Goal: Task Accomplishment & Management: Manage account settings

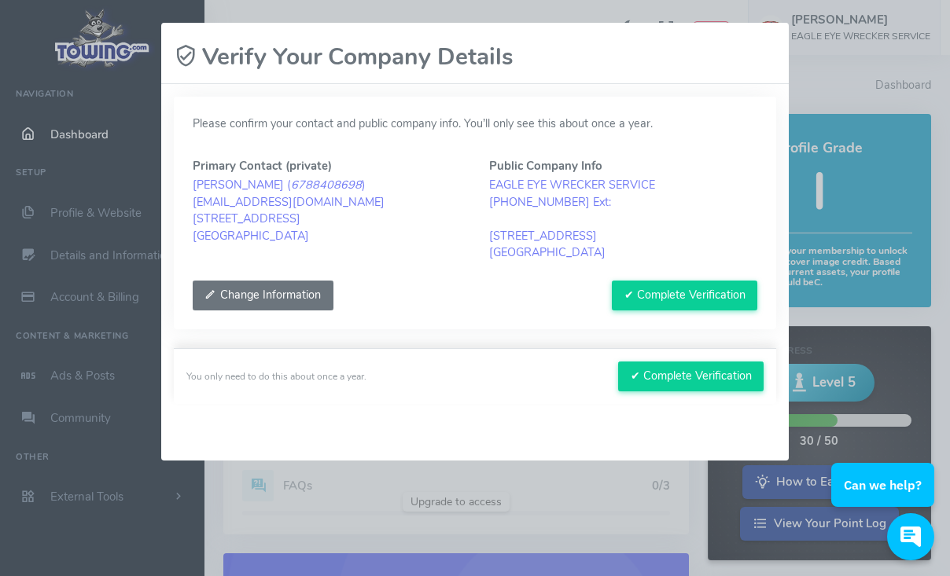
click at [263, 302] on button "Change Information" at bounding box center [263, 296] width 141 height 30
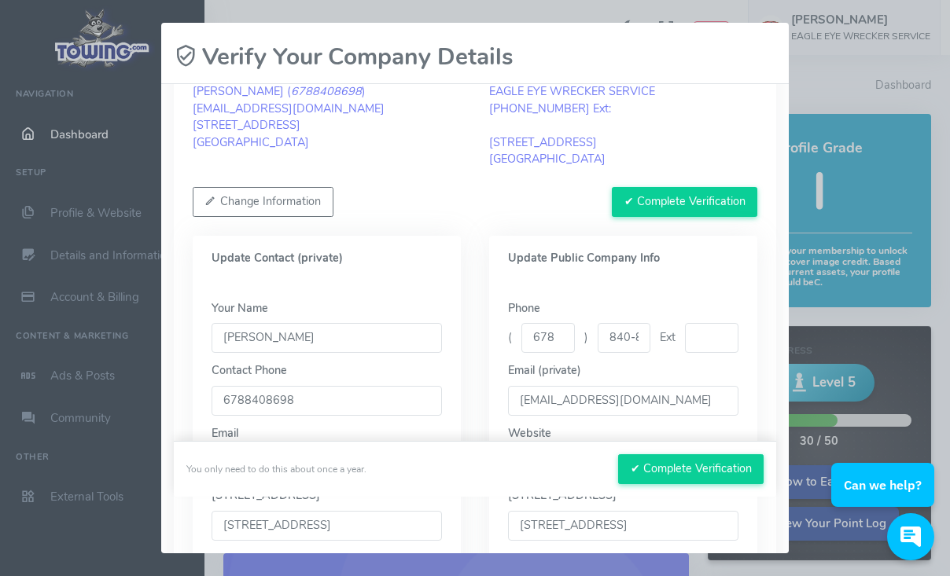
scroll to position [101, 0]
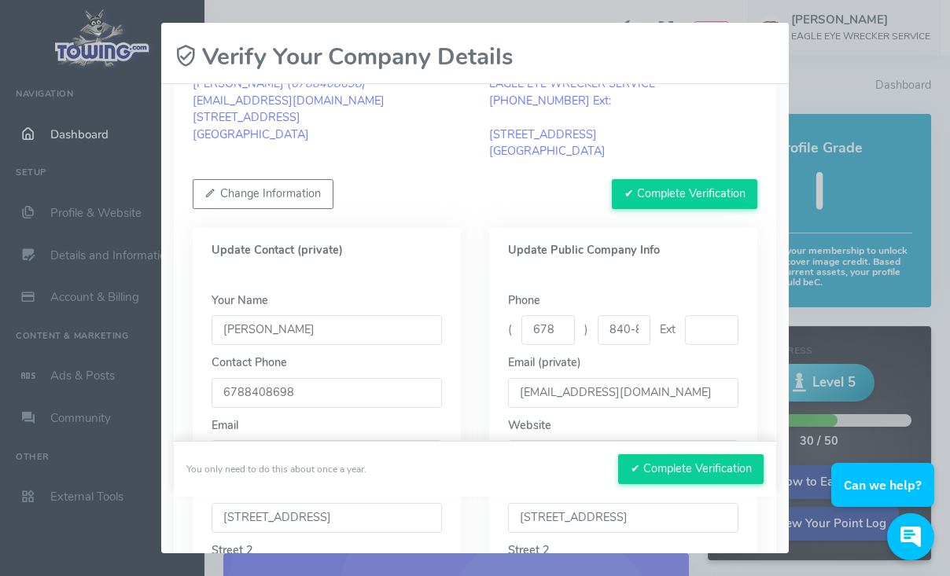
click at [276, 323] on input "[PERSON_NAME]" at bounding box center [327, 330] width 230 height 30
type input "Susanna Rohm"
click at [380, 277] on div "Your Name Susanna Rohm Contact Phone 6788408698 Email DISPATCH@EAGLEEYERECOVERY…" at bounding box center [327, 548] width 268 height 548
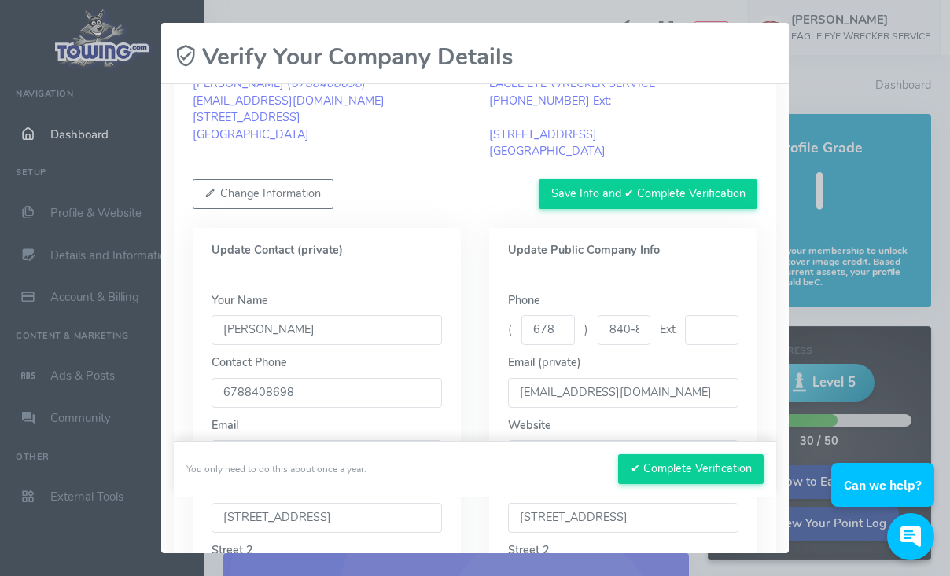
click at [544, 322] on input "678" at bounding box center [547, 330] width 53 height 30
type input "916"
click at [616, 328] on input "840-8698" at bounding box center [624, 330] width 53 height 30
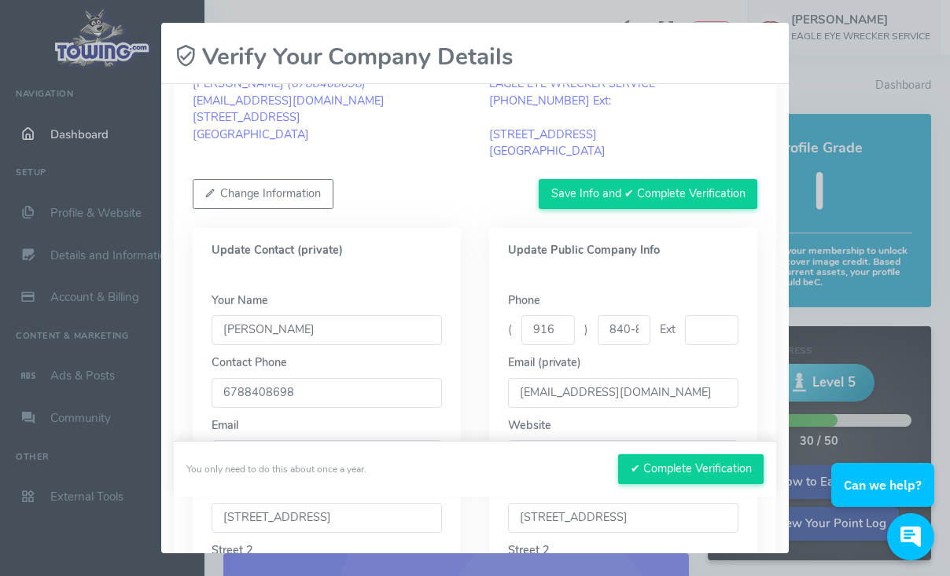
click at [616, 328] on input "840-8698" at bounding box center [624, 330] width 53 height 30
type input "1"
type input "790-4810"
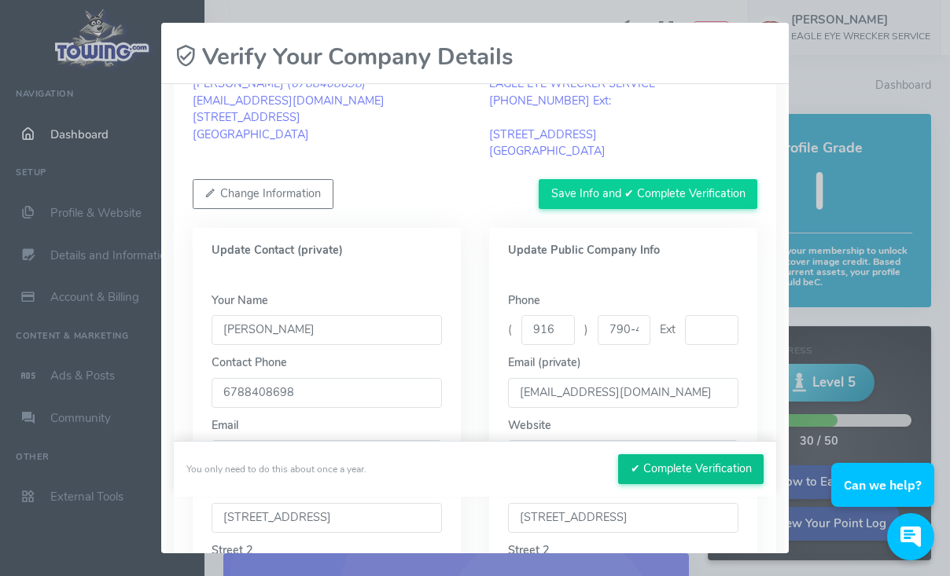
click at [694, 471] on button "✔ Complete Verification" at bounding box center [690, 470] width 145 height 30
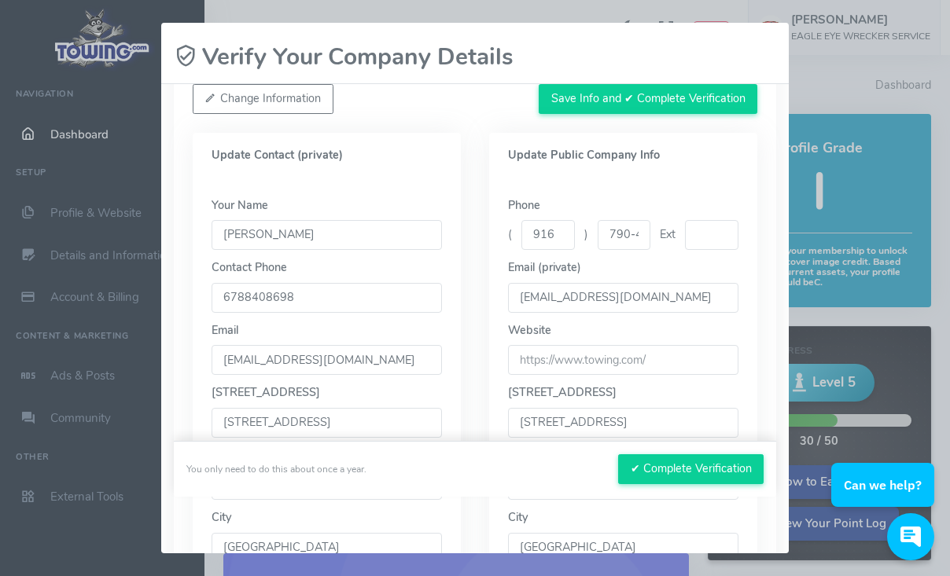
scroll to position [191, 0]
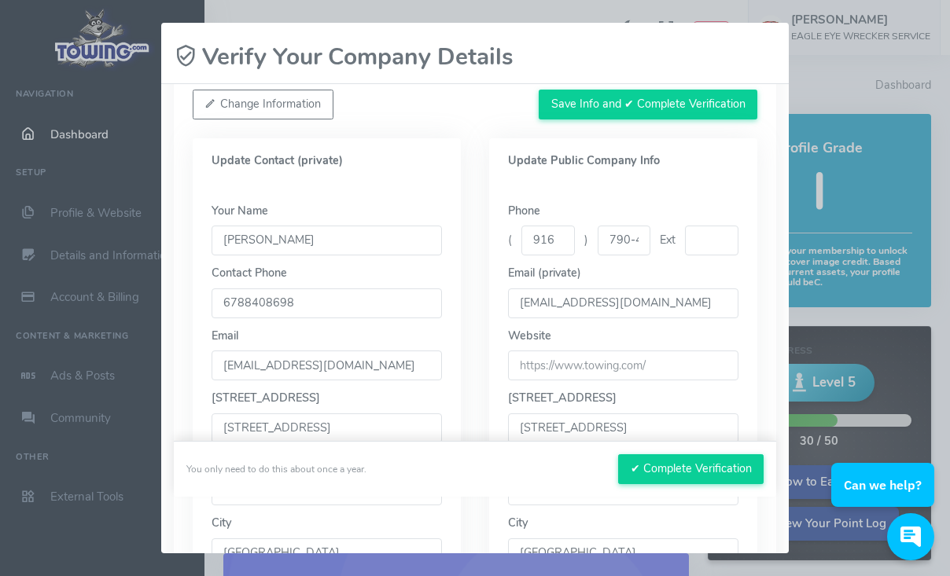
click at [555, 243] on input "916" at bounding box center [547, 241] width 53 height 30
click at [619, 249] on input "790-4810" at bounding box center [624, 241] width 53 height 30
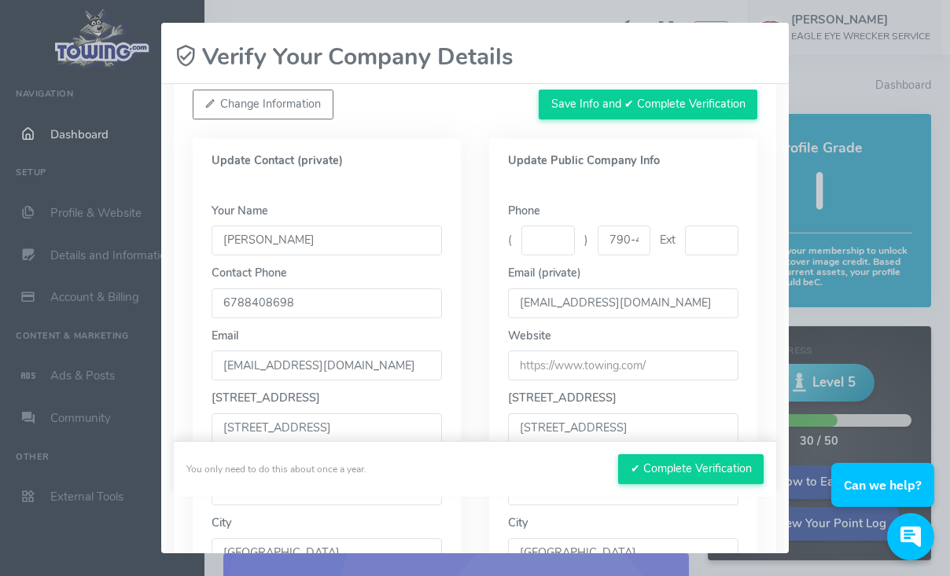
click at [619, 249] on input "790-4810" at bounding box center [624, 241] width 53 height 30
drag, startPoint x: 325, startPoint y: 304, endPoint x: 247, endPoint y: 302, distance: 77.9
click at [247, 302] on input "6788408698" at bounding box center [327, 304] width 230 height 30
click at [621, 236] on input "text" at bounding box center [624, 241] width 53 height 30
paste input "8408698"
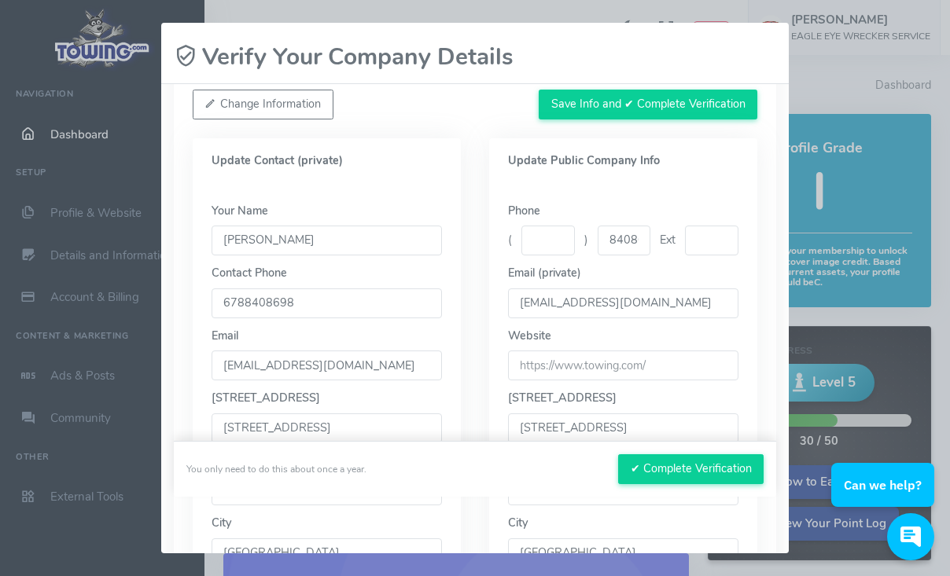
scroll to position [0, 18]
type input "8408698"
click at [539, 243] on input "text" at bounding box center [547, 241] width 53 height 30
type input "678"
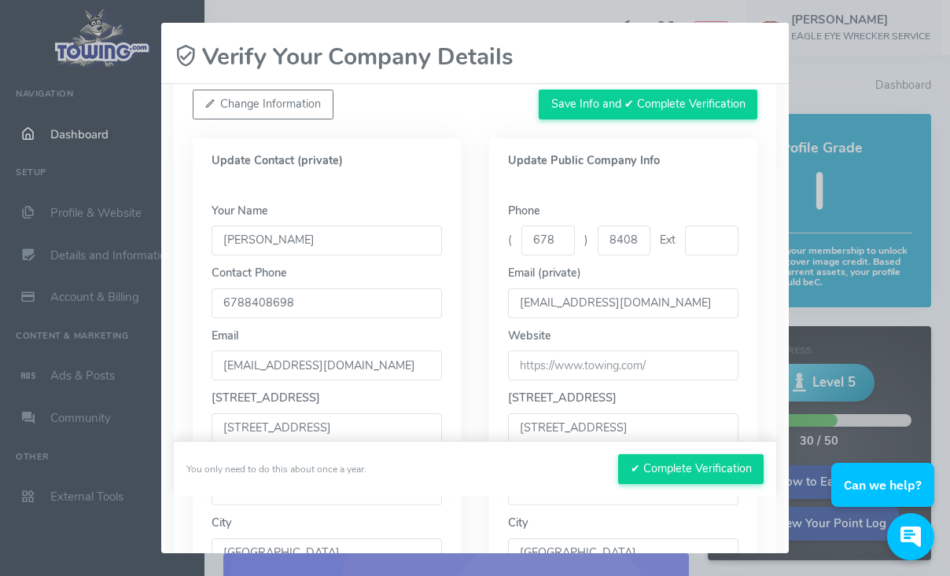
click at [270, 302] on input "6788408698" at bounding box center [327, 304] width 230 height 30
type input "916-790-4810"
click at [344, 341] on div "Email DISPATCH@EAGLEEYERECOVERY.COM" at bounding box center [327, 354] width 230 height 53
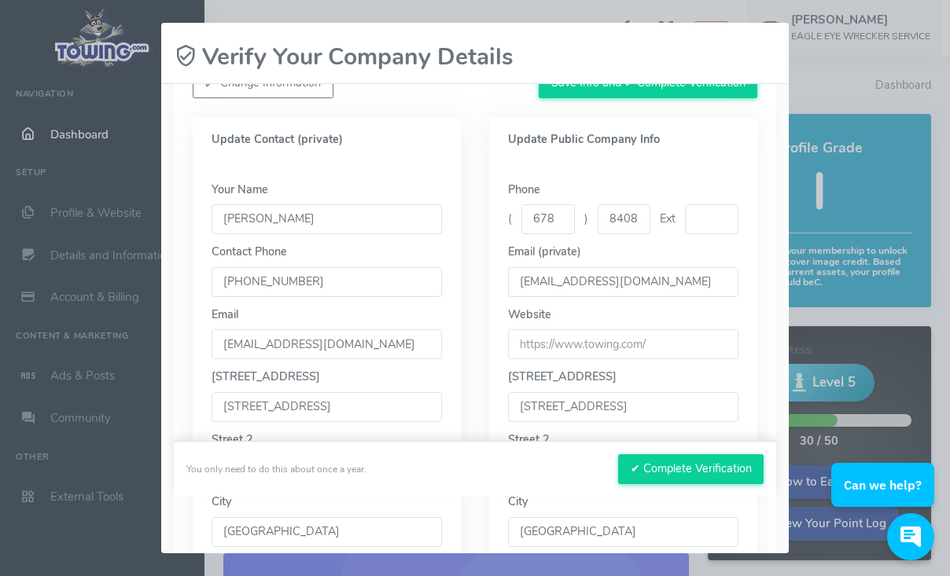
scroll to position [209, 0]
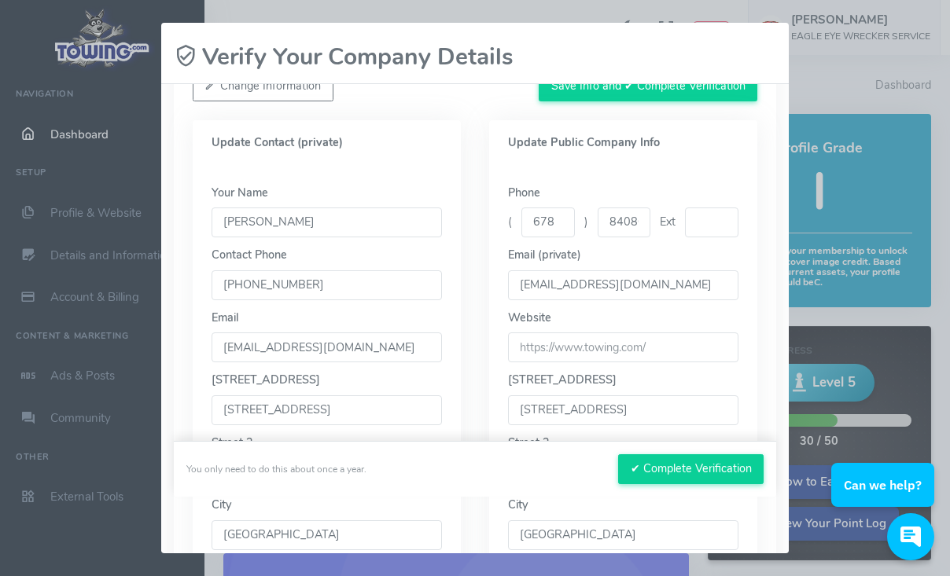
click at [328, 345] on input "DISPATCH@EAGLEEYERECOVERY.COM" at bounding box center [327, 348] width 230 height 30
type input "susanna@eagleeyerecovery.com"
click at [664, 468] on button "✔ Complete Verification" at bounding box center [690, 470] width 145 height 30
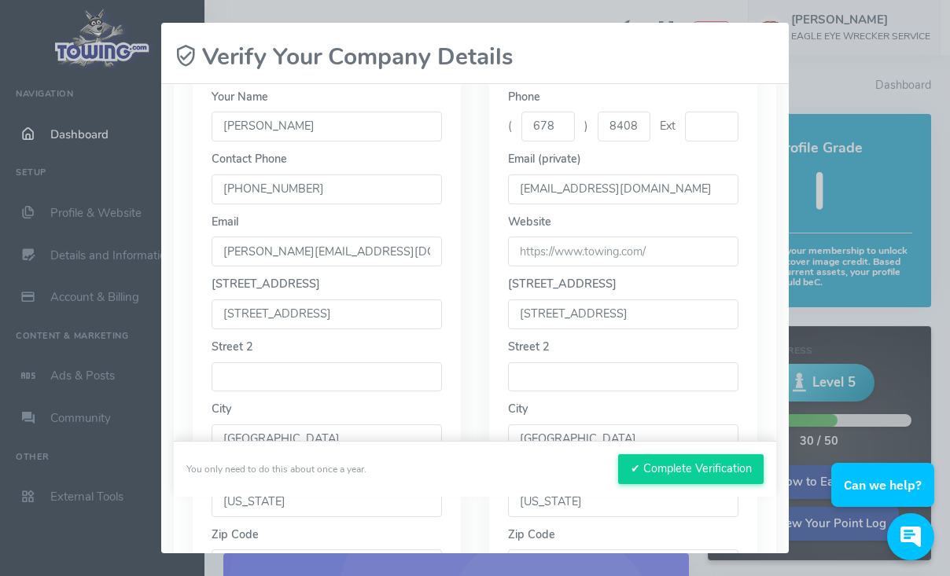
scroll to position [311, 0]
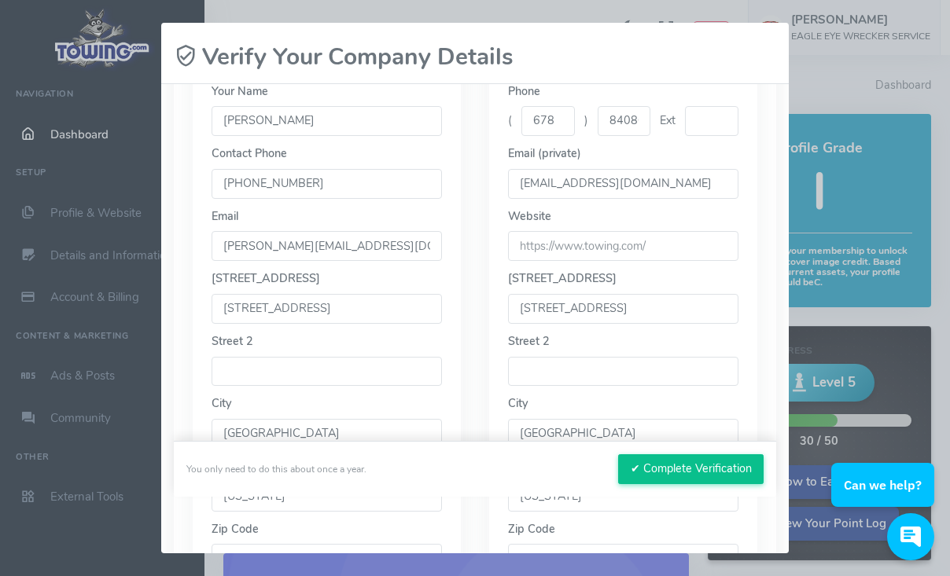
click at [689, 470] on button "✔ Complete Verification" at bounding box center [690, 470] width 145 height 30
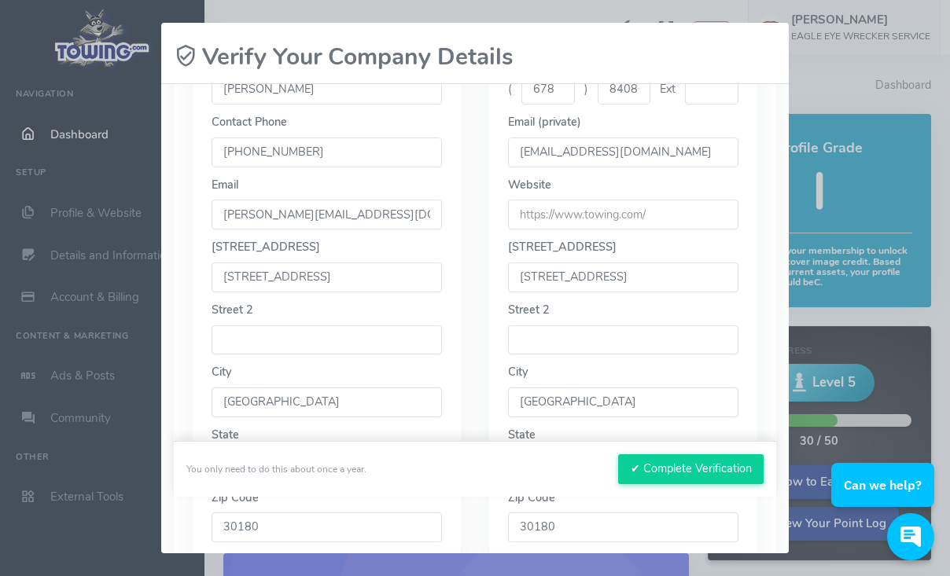
scroll to position [518, 0]
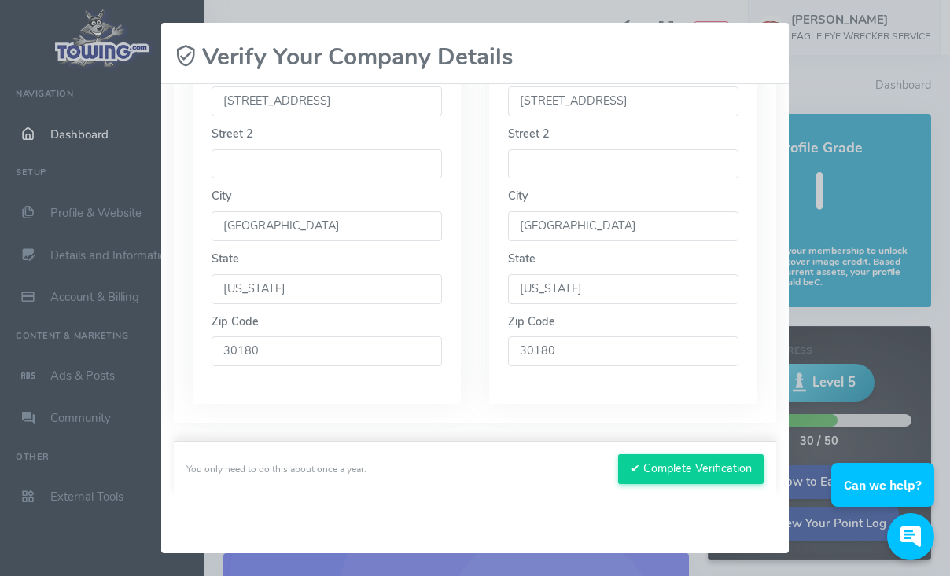
click at [845, 71] on div "Please wait, submitting data... Verify Your Company Details Please confirm your…" at bounding box center [475, 288] width 950 height 576
click at [817, 75] on div "Please wait, submitting data... Verify Your Company Details Please confirm your…" at bounding box center [475, 288] width 950 height 576
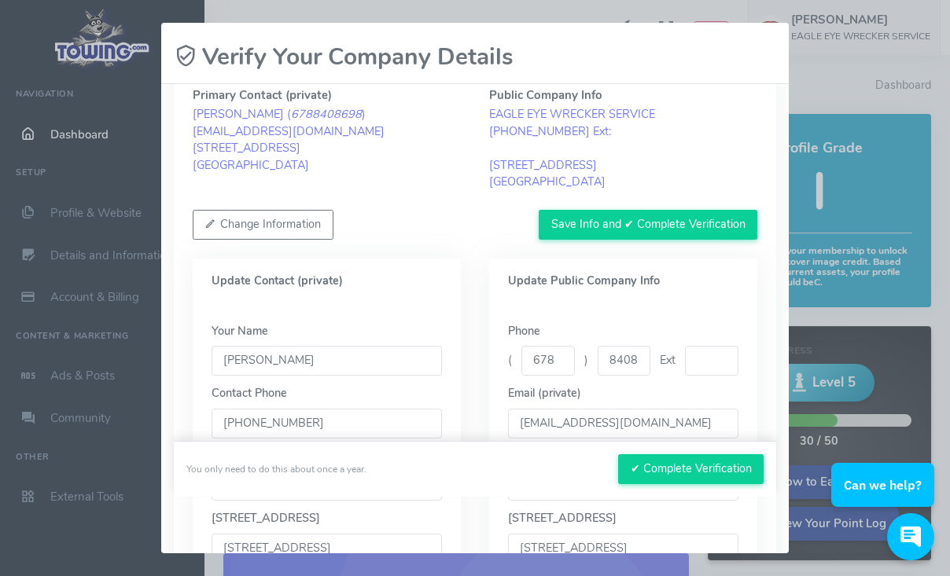
scroll to position [0, 0]
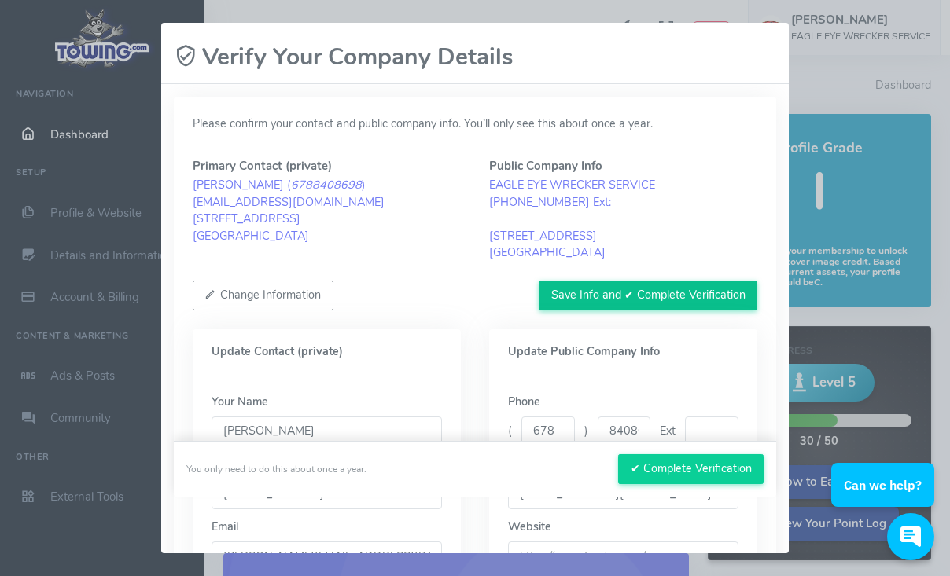
click at [583, 296] on button "Save Info and ✔ Complete Verification" at bounding box center [648, 296] width 219 height 30
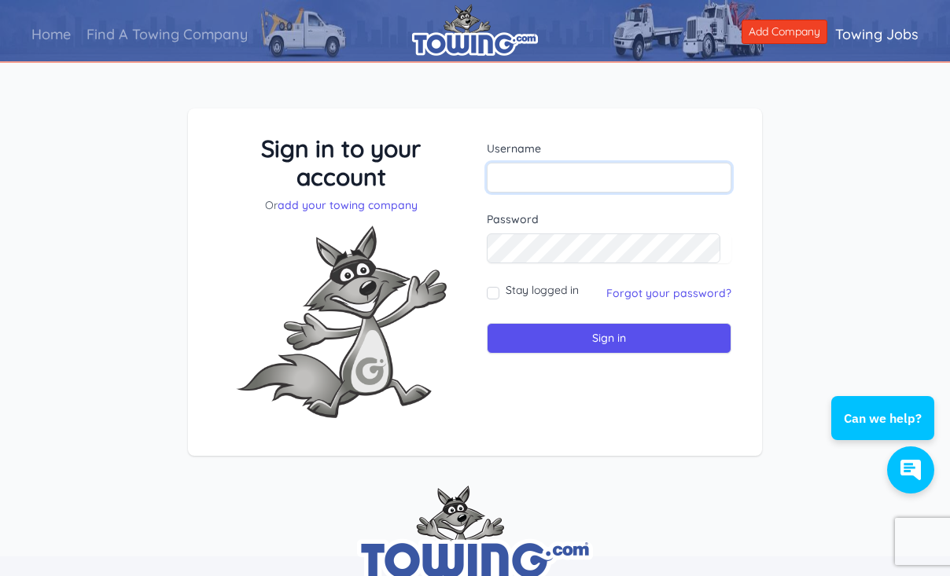
click at [520, 183] on input "text" at bounding box center [609, 178] width 245 height 30
type input "dispatch@Eagleeyerecovery.com"
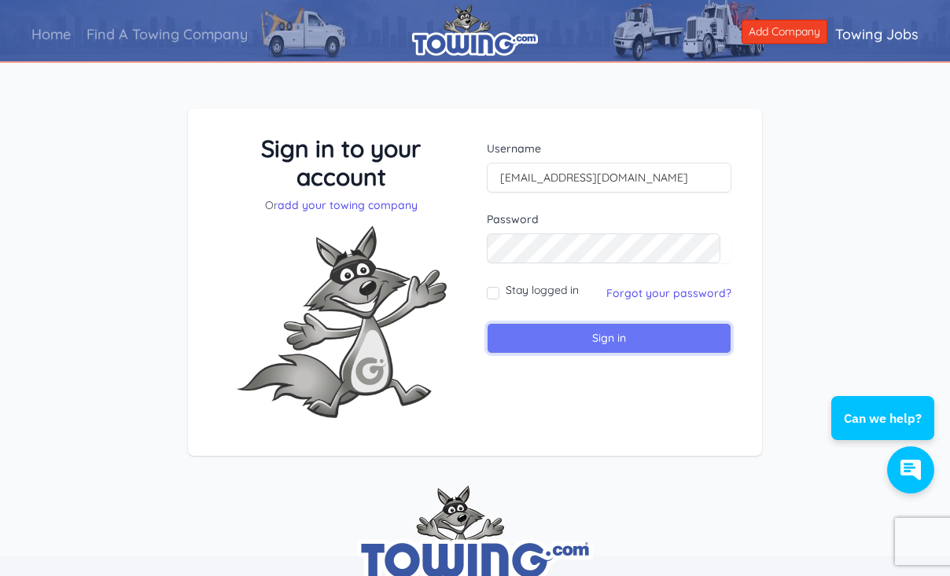
click at [602, 342] on input "Sign in" at bounding box center [609, 338] width 245 height 31
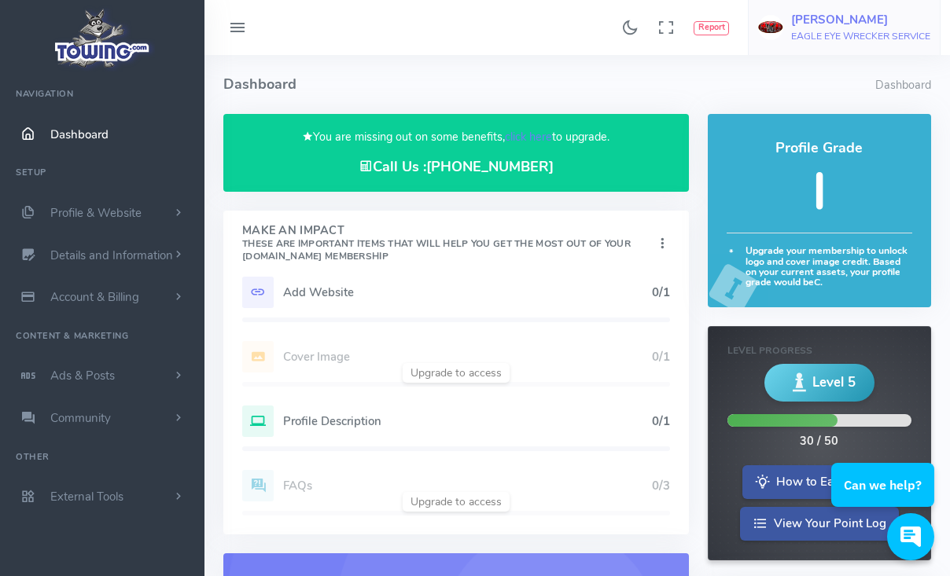
click at [841, 15] on h5 "[PERSON_NAME]" at bounding box center [860, 19] width 139 height 13
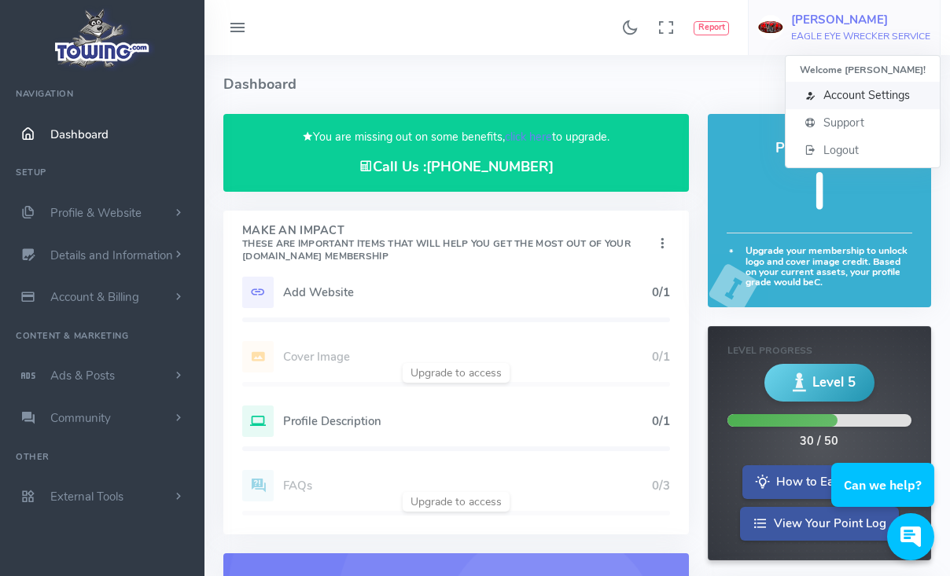
click at [849, 100] on span "Account Settings" at bounding box center [866, 95] width 86 height 16
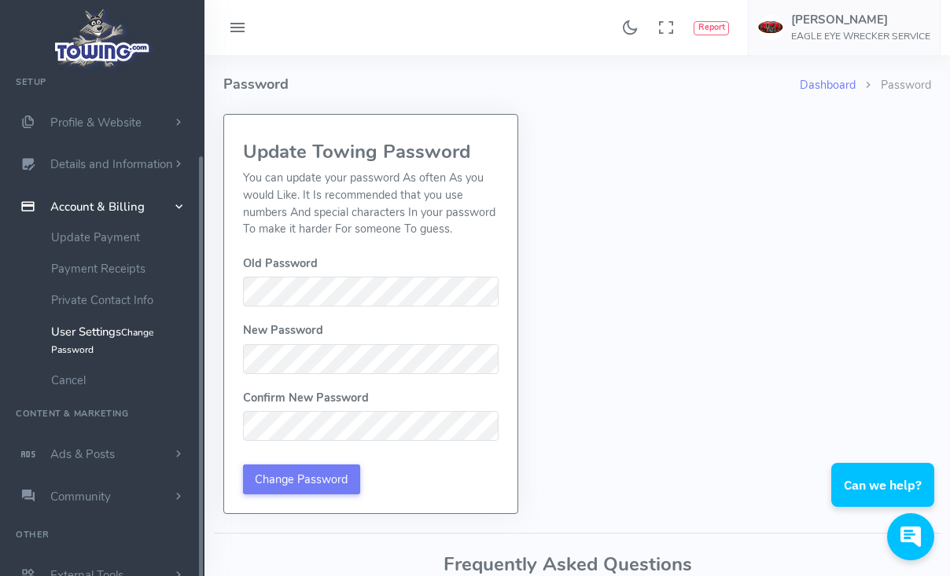
scroll to position [94, 0]
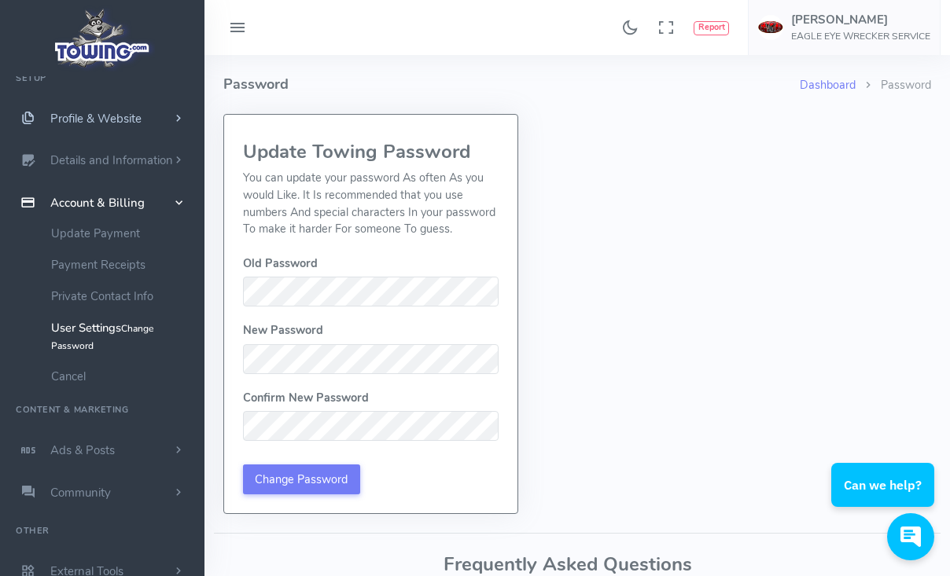
click at [112, 116] on span "Profile & Website" at bounding box center [95, 119] width 91 height 16
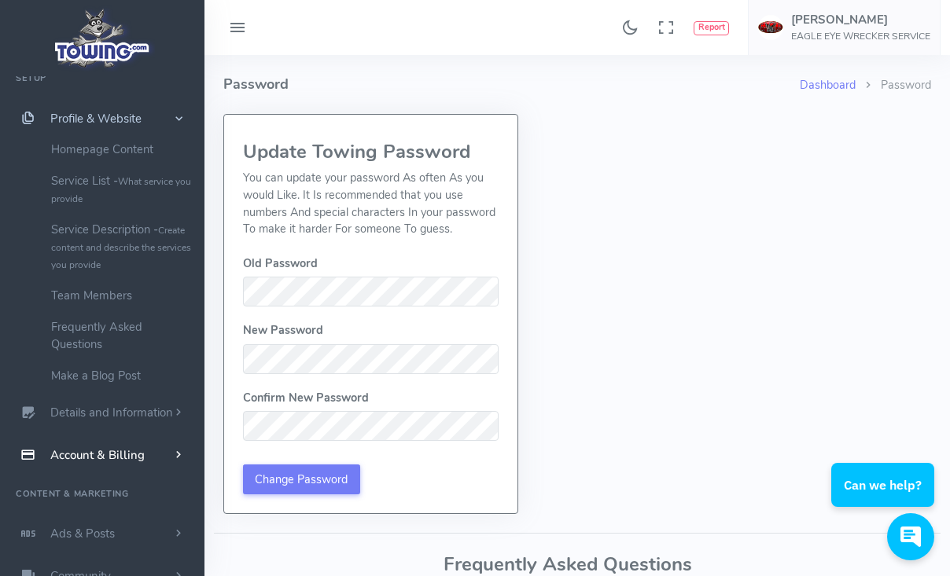
click at [112, 116] on span "Profile & Website" at bounding box center [95, 119] width 91 height 16
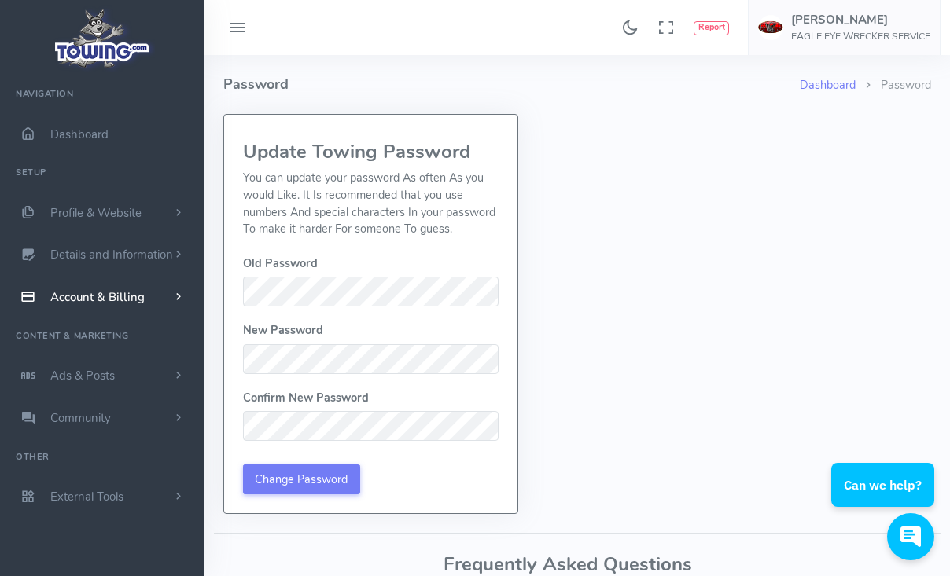
click at [89, 300] on span "Account & Billing" at bounding box center [97, 297] width 94 height 16
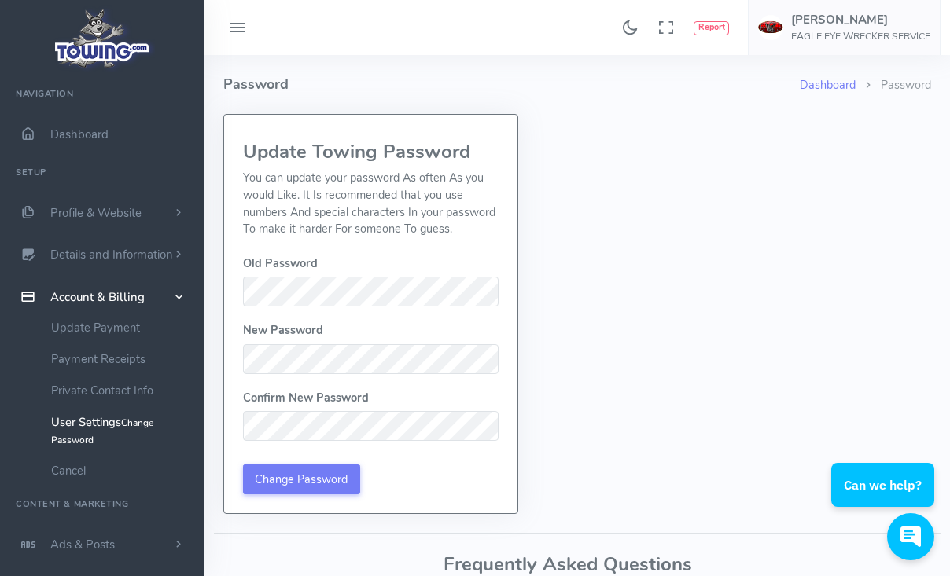
click at [84, 424] on link "User Settings Change Password" at bounding box center [121, 431] width 165 height 49
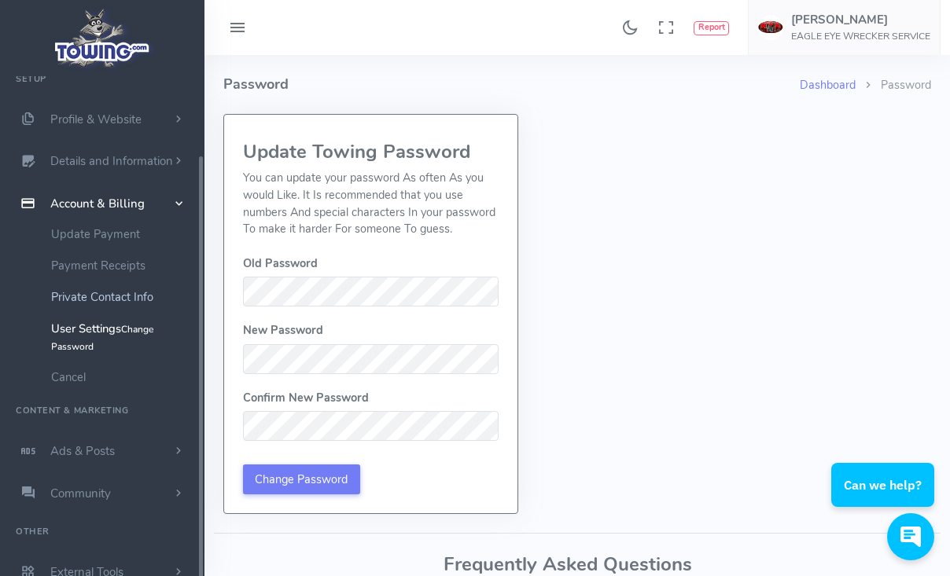
scroll to position [94, 0]
click at [97, 204] on span "Account & Billing" at bounding box center [97, 203] width 94 height 16
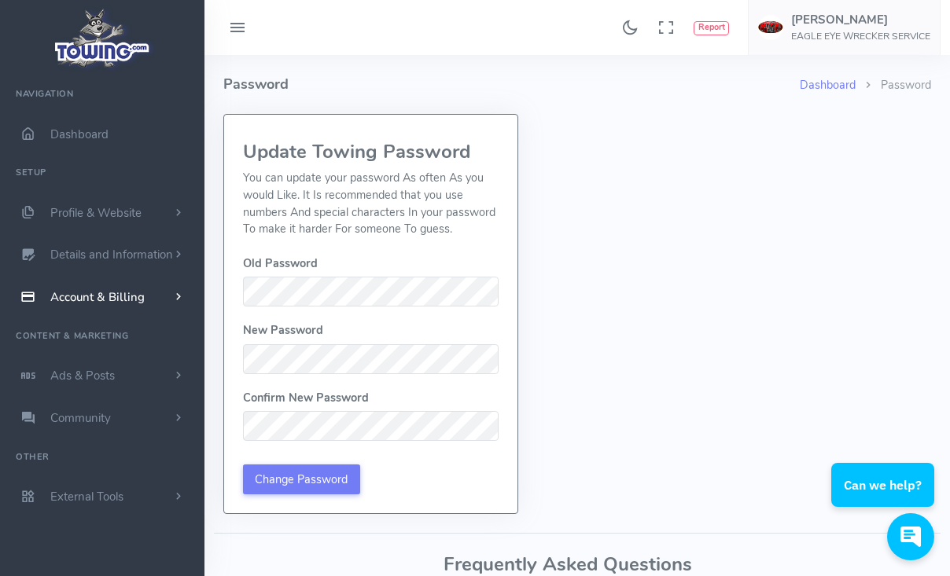
scroll to position [0, 0]
click at [83, 138] on span "Dashboard" at bounding box center [79, 135] width 58 height 16
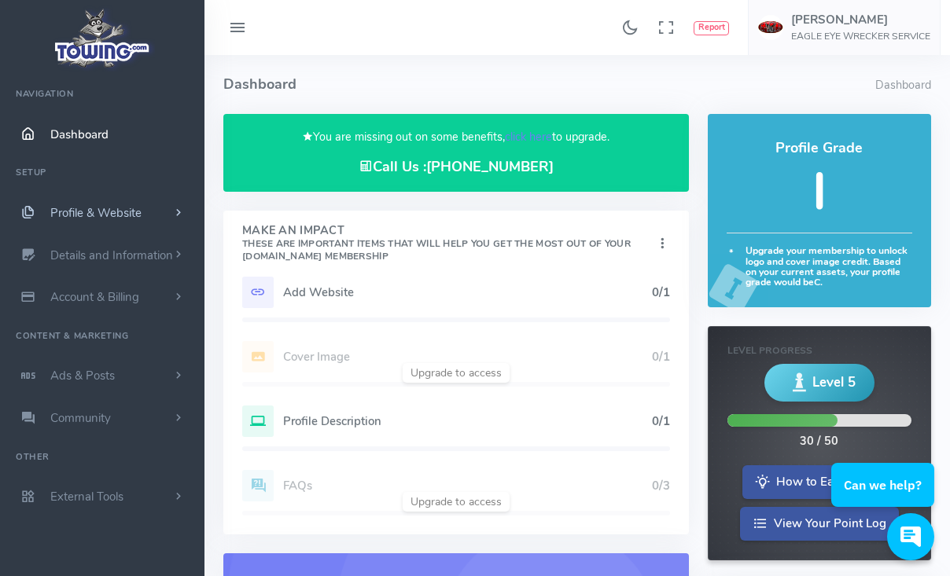
click at [86, 217] on span "Profile & Website" at bounding box center [95, 213] width 91 height 16
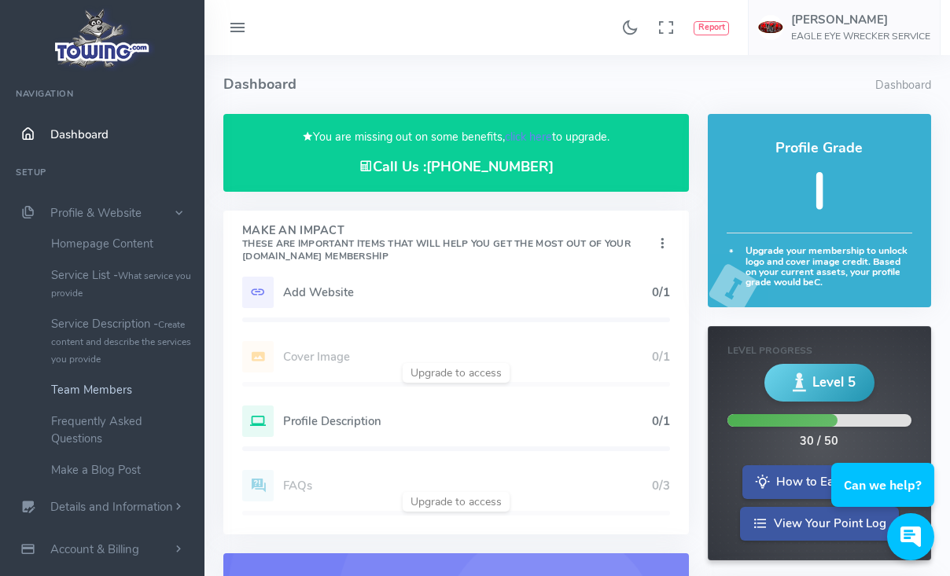
click at [101, 394] on link "Team Members" at bounding box center [121, 389] width 165 height 31
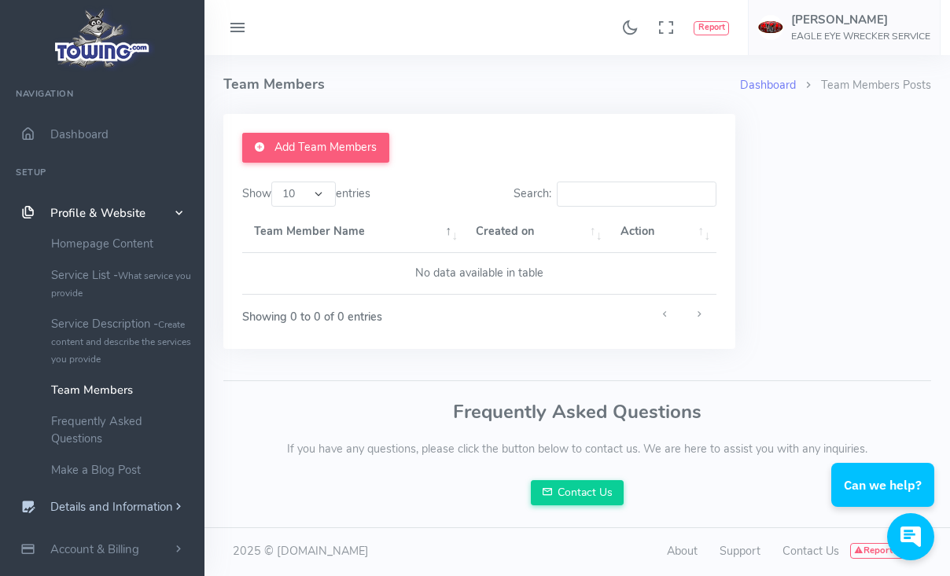
click at [91, 504] on span "Details and Information" at bounding box center [111, 508] width 123 height 16
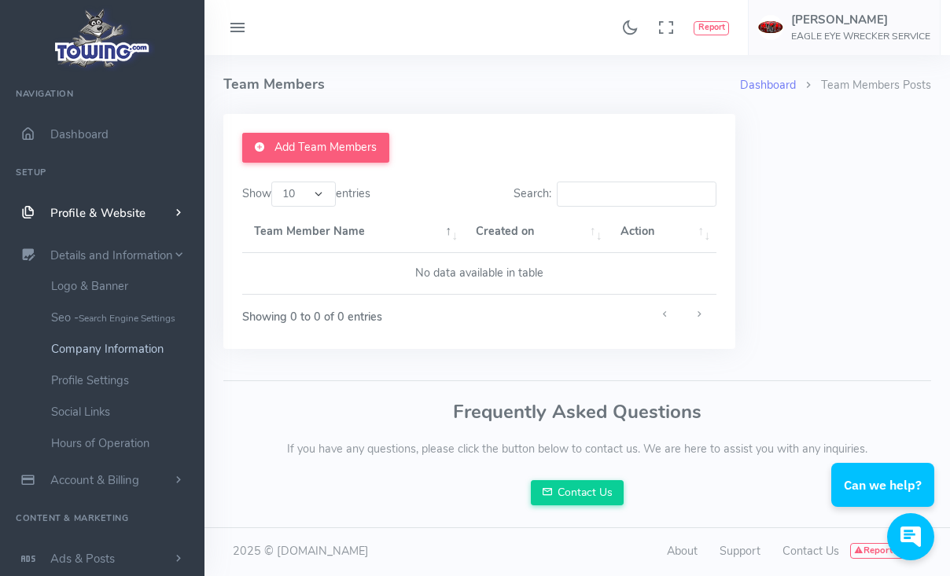
click at [109, 359] on link "Company Information" at bounding box center [121, 348] width 165 height 31
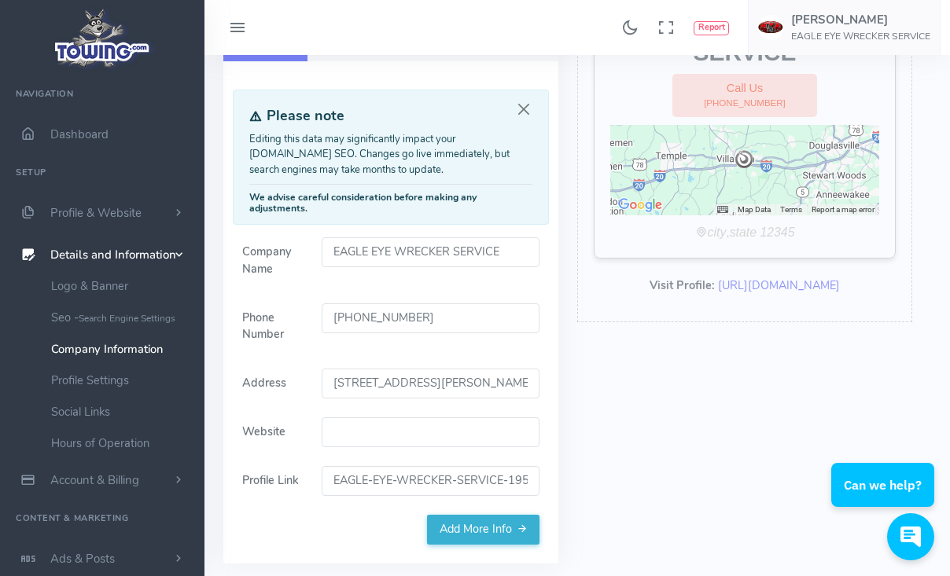
scroll to position [163, 0]
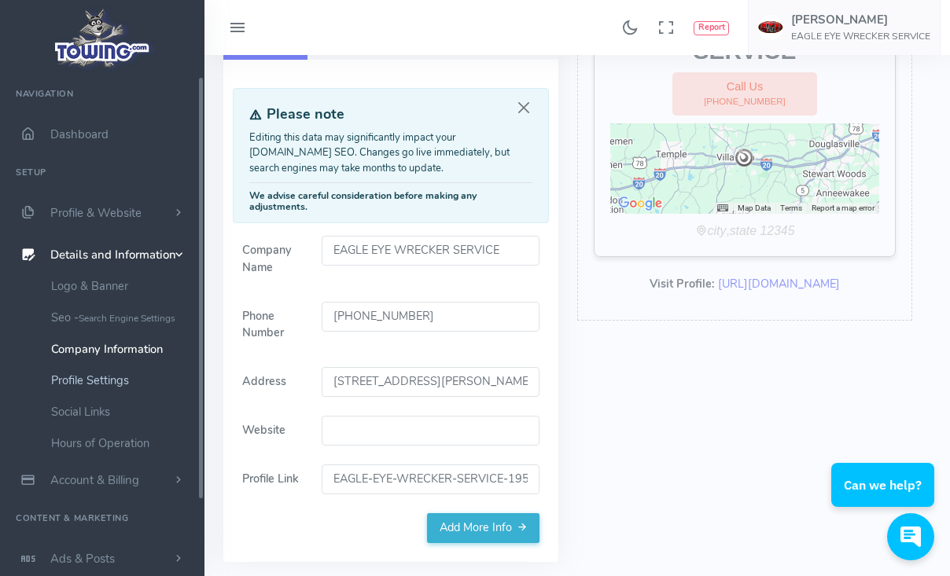
click at [102, 376] on link "Profile Settings" at bounding box center [121, 380] width 165 height 31
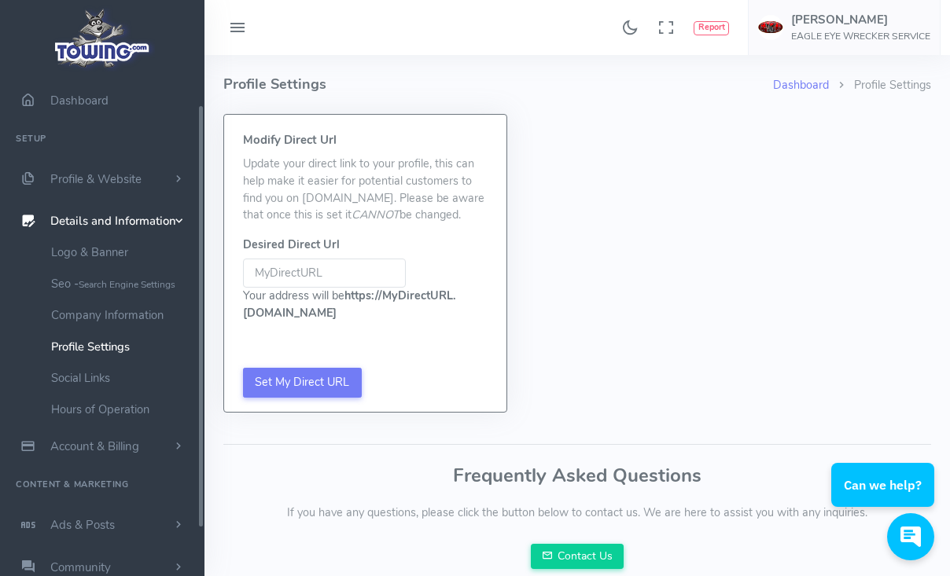
scroll to position [35, 0]
click at [878, 28] on span "WINDY VOYLES EAGLE EYE WRECKER SERVICE" at bounding box center [860, 27] width 139 height 28
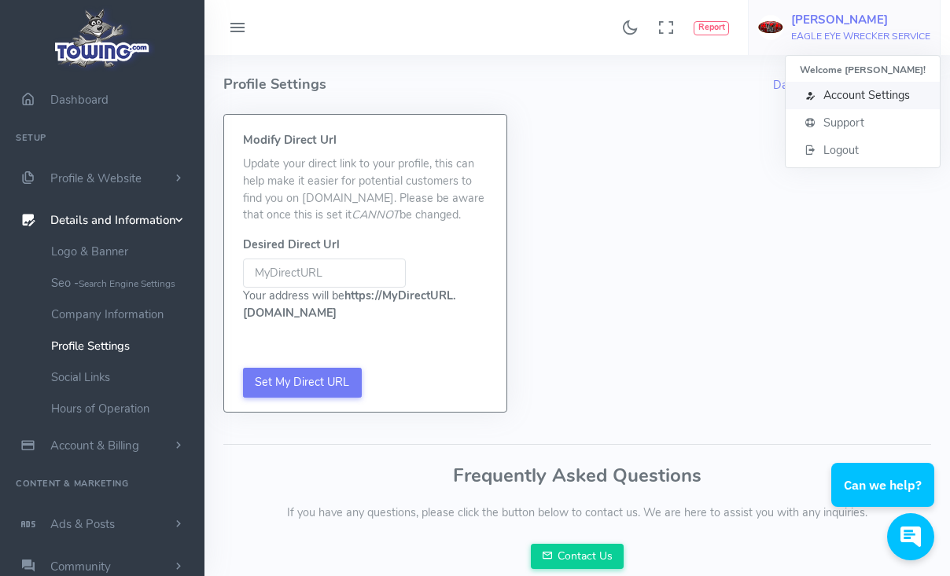
click at [870, 95] on span "Account Settings" at bounding box center [866, 95] width 86 height 16
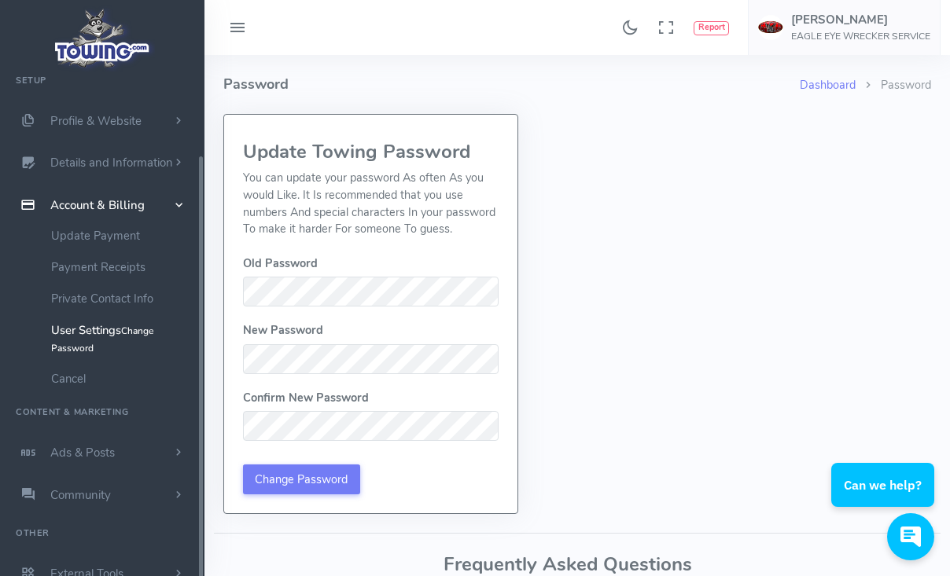
scroll to position [94, 0]
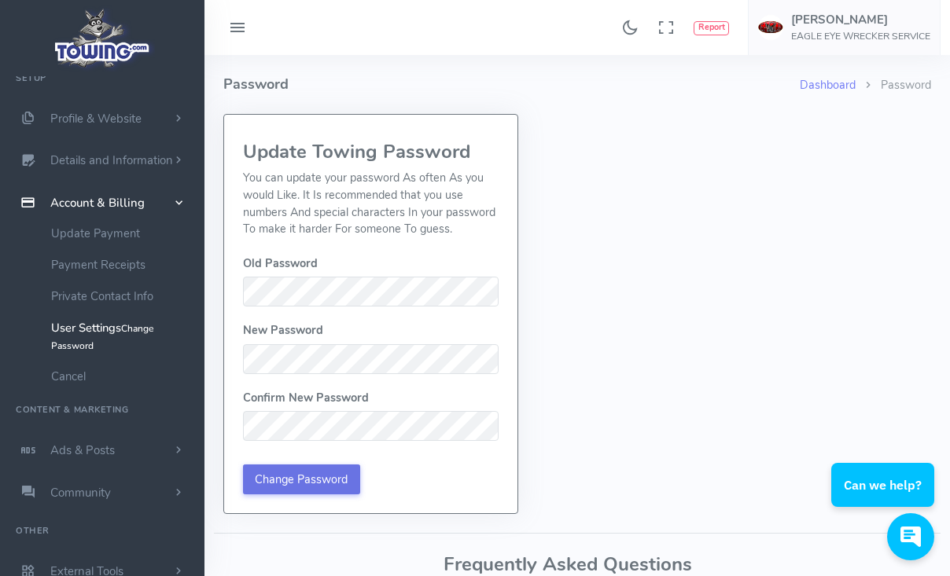
click at [311, 484] on input "Change Password" at bounding box center [301, 480] width 117 height 30
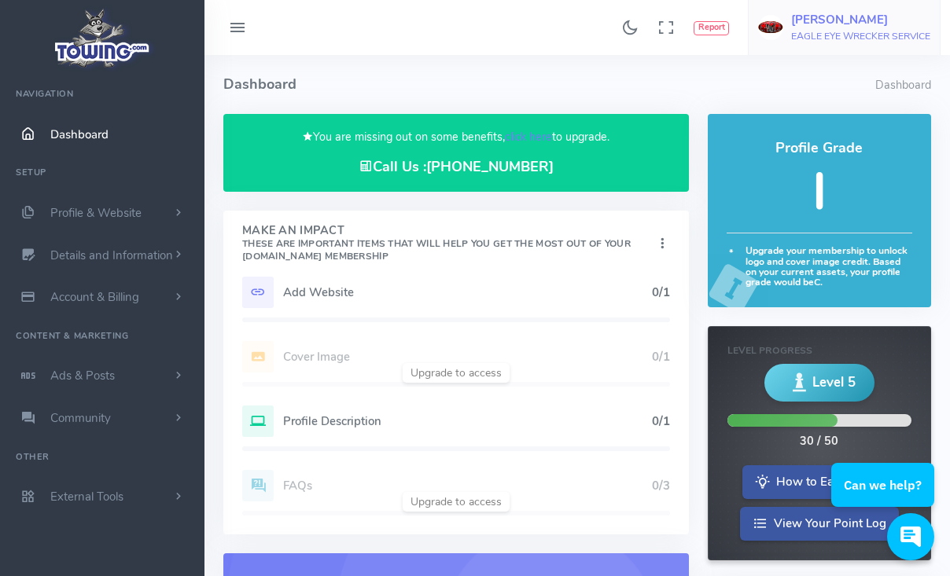
click at [876, 38] on h6 "EAGLE EYE WRECKER SERVICE" at bounding box center [860, 36] width 139 height 10
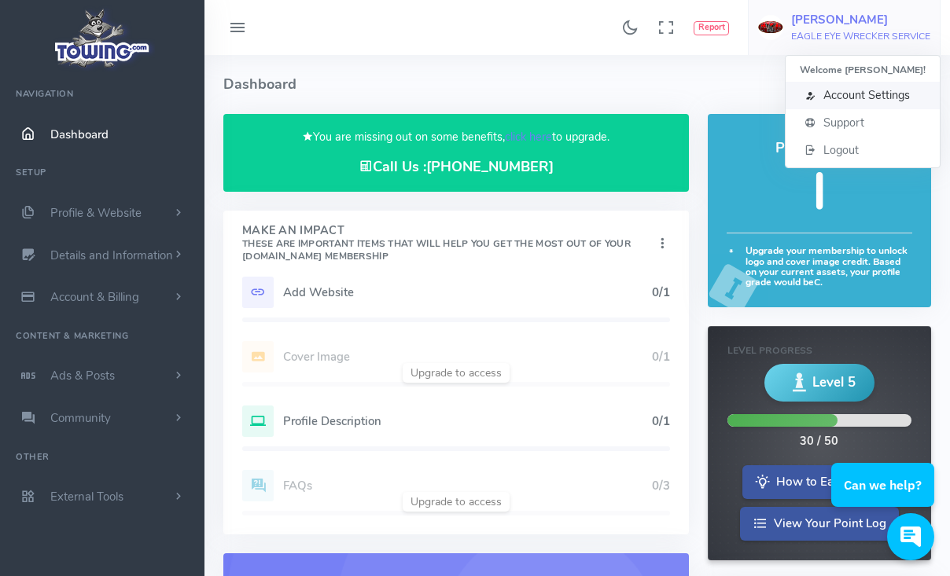
click at [858, 103] on span "Account Settings" at bounding box center [866, 95] width 86 height 16
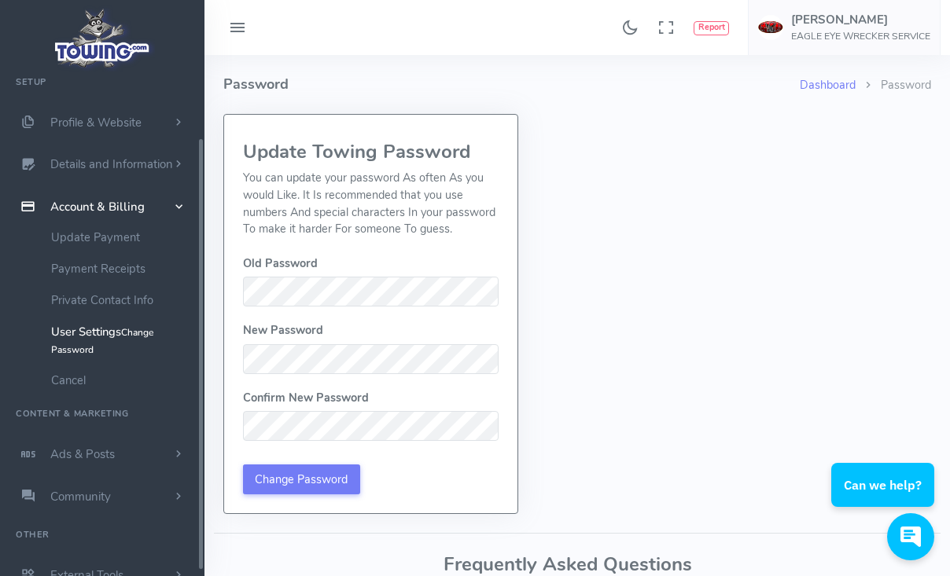
scroll to position [94, 0]
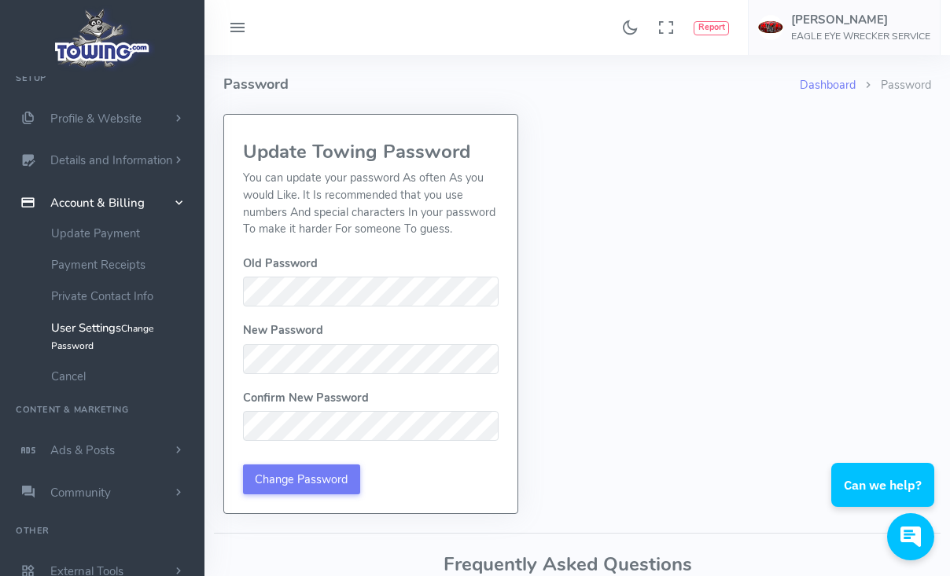
click at [178, 201] on span "scrollable content" at bounding box center [179, 203] width 16 height 14
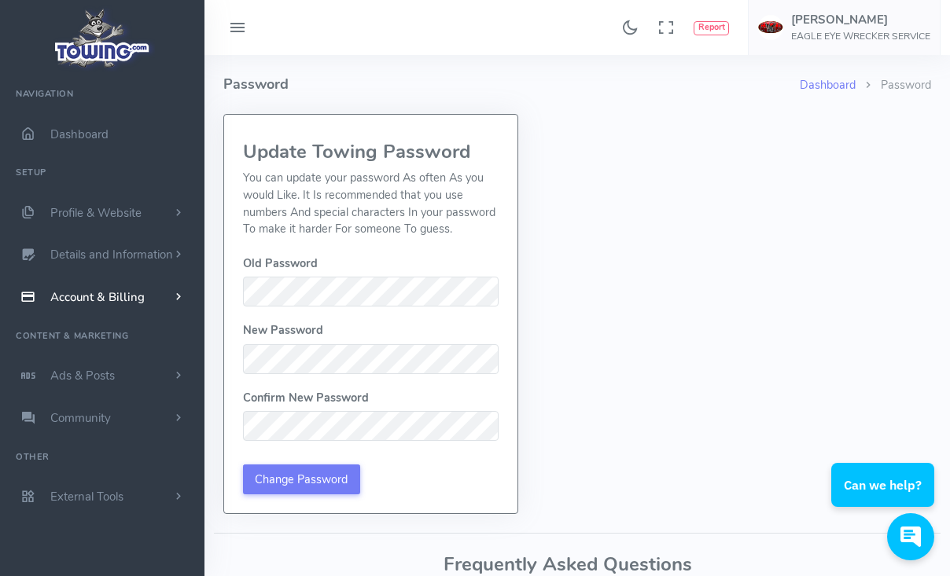
click at [180, 292] on span "scrollable content" at bounding box center [178, 297] width 14 height 16
